Goal: Transaction & Acquisition: Obtain resource

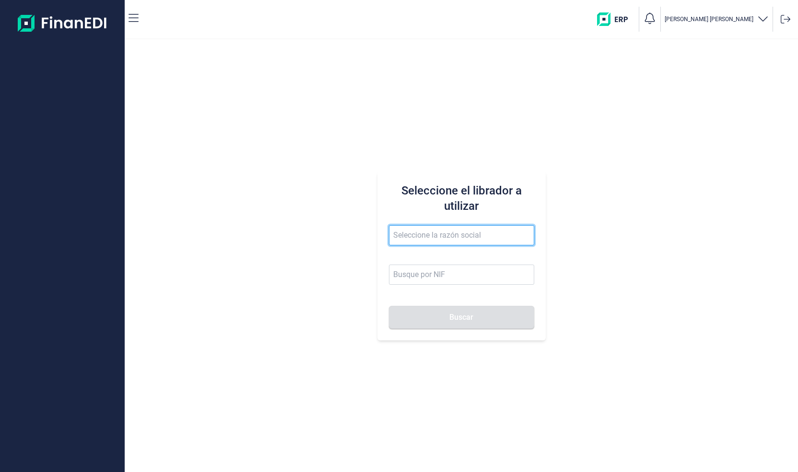
click at [462, 239] on input "text" at bounding box center [461, 235] width 145 height 20
click at [454, 239] on input "text" at bounding box center [461, 235] width 145 height 20
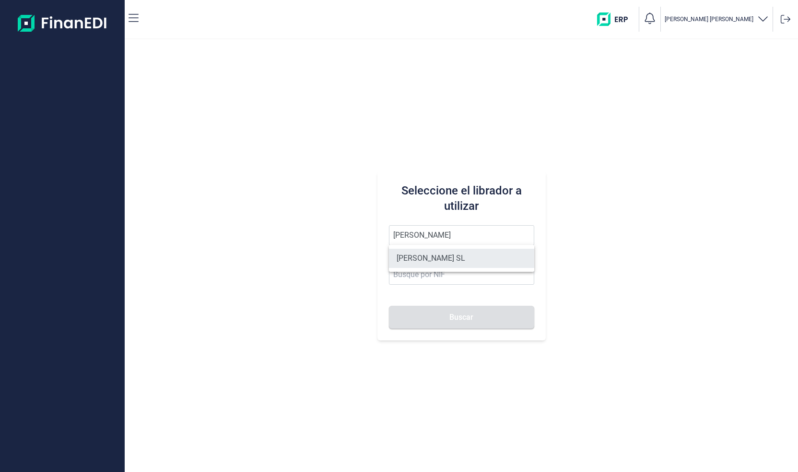
click at [441, 264] on li "[PERSON_NAME] SL" at bounding box center [461, 258] width 145 height 19
type input "[PERSON_NAME] SL"
type input "B79103446"
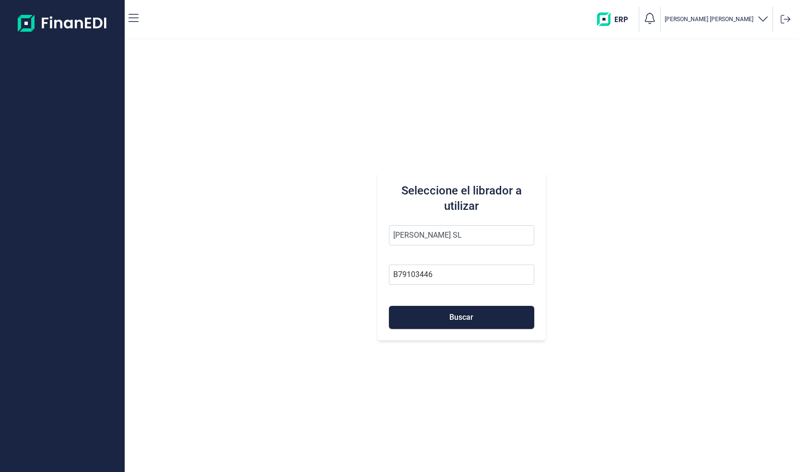
click at [458, 333] on div "Seleccione el librador a utilizar [PERSON_NAME] SL B79103446 Buscar" at bounding box center [462, 255] width 168 height 169
click at [460, 319] on span "Buscar" at bounding box center [462, 316] width 24 height 7
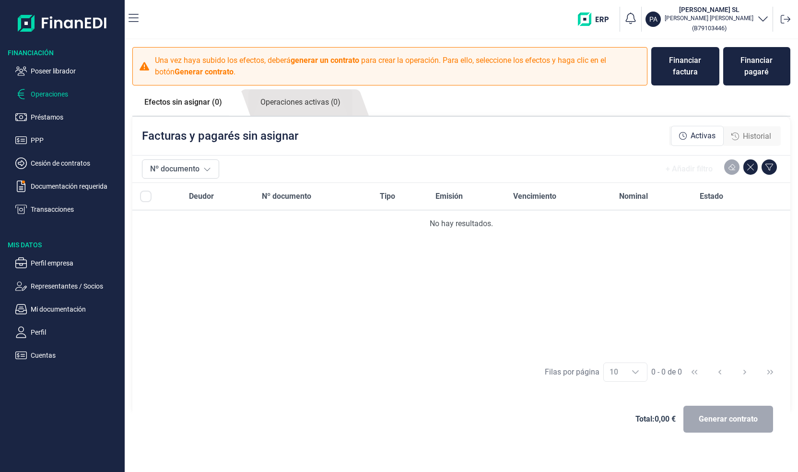
click at [751, 85] on div "Una vez haya subido los efectos, deberá generar un contrato para crear la opera…" at bounding box center [462, 229] width 674 height 380
click at [754, 78] on button "Financiar pagaré" at bounding box center [757, 66] width 67 height 38
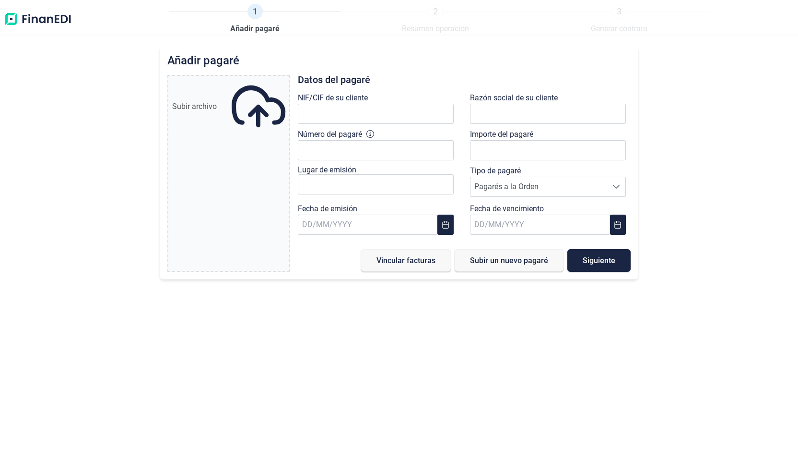
type input "0,00 €"
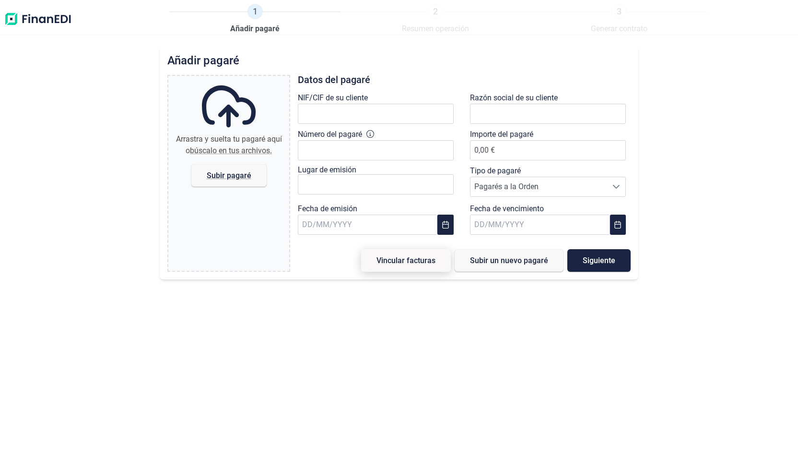
click at [419, 269] on button "Vincular facturas" at bounding box center [406, 260] width 90 height 23
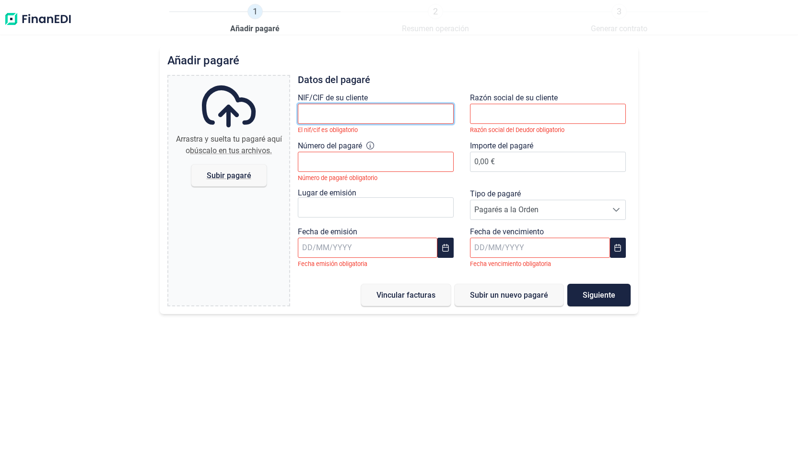
click at [370, 111] on input "text" at bounding box center [376, 114] width 156 height 20
click at [441, 428] on div "Añadir pagaré Arrastra y suelta tu pagaré aquí o búscalo en tus archivos. Subir…" at bounding box center [399, 259] width 798 height 426
click at [235, 178] on span "Subir pagaré" at bounding box center [228, 175] width 45 height 7
click at [235, 79] on input "Arrastra y suelta tu pagaré aquí o búscalo en tus archivos. Subir pagaré" at bounding box center [228, 77] width 121 height 3
type input "C:\fakepath\pwnao.png"
